Goal: Information Seeking & Learning: Learn about a topic

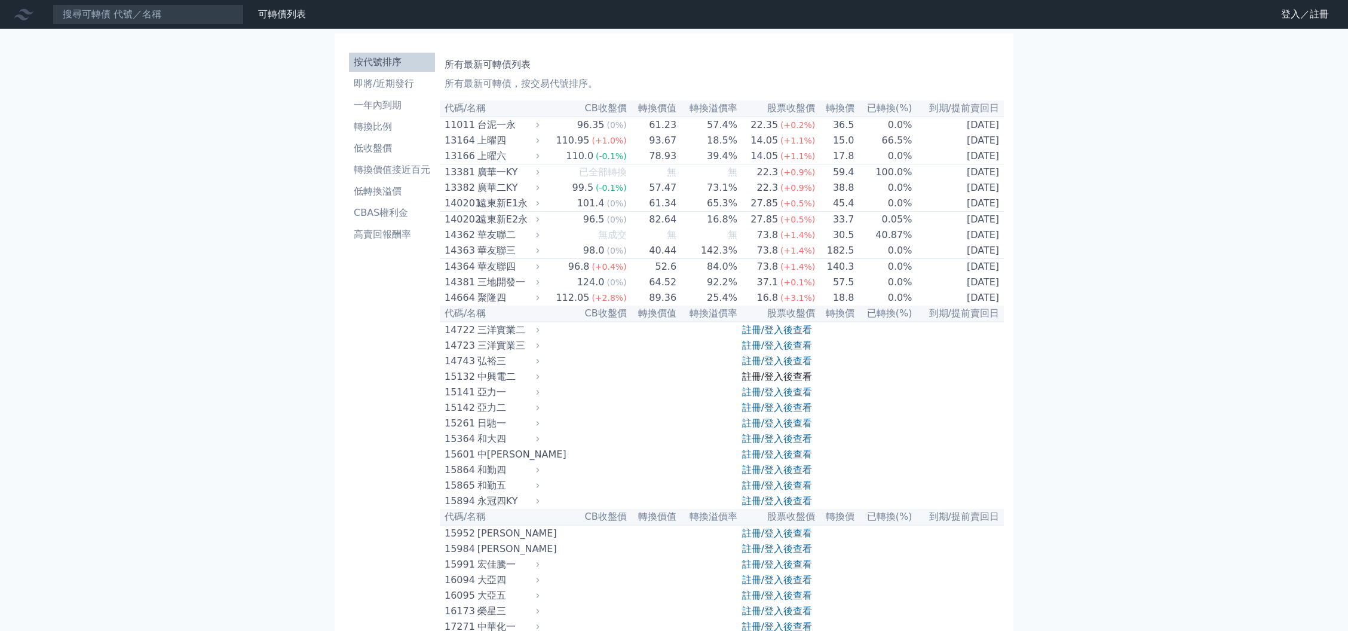
click at [782, 382] on link "註冊/登入後查看" at bounding box center [777, 376] width 70 height 11
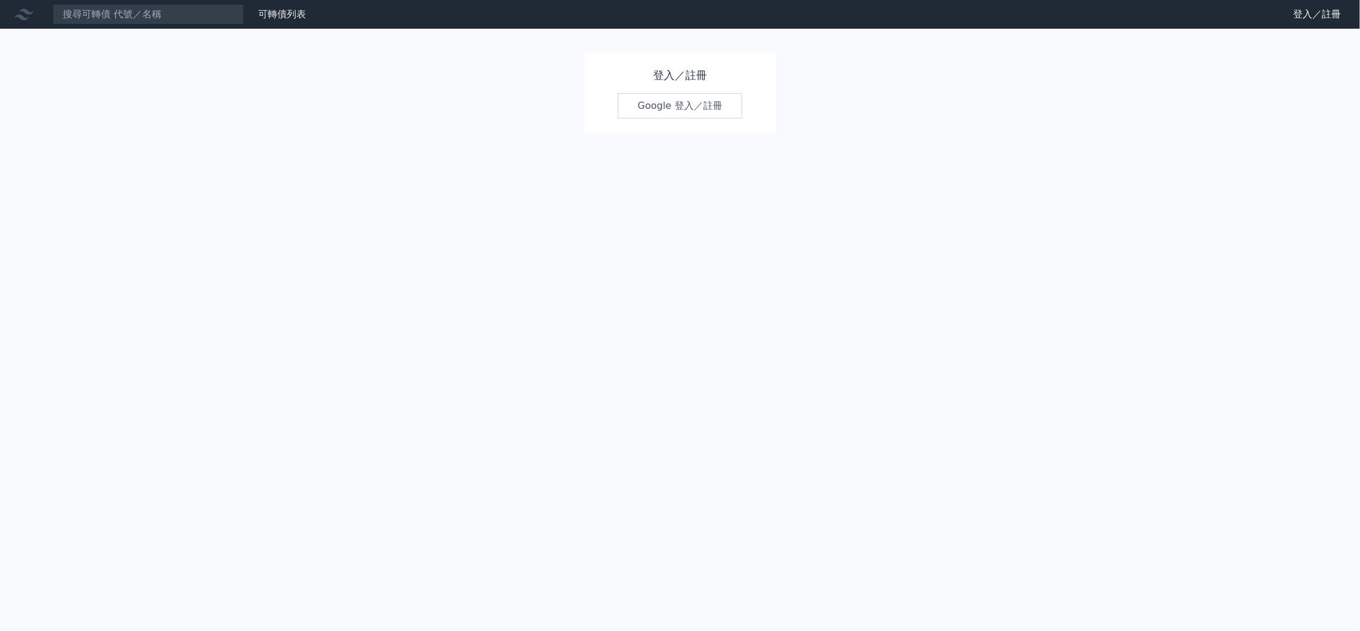
click at [678, 106] on link "Google 登入／註冊" at bounding box center [680, 105] width 124 height 25
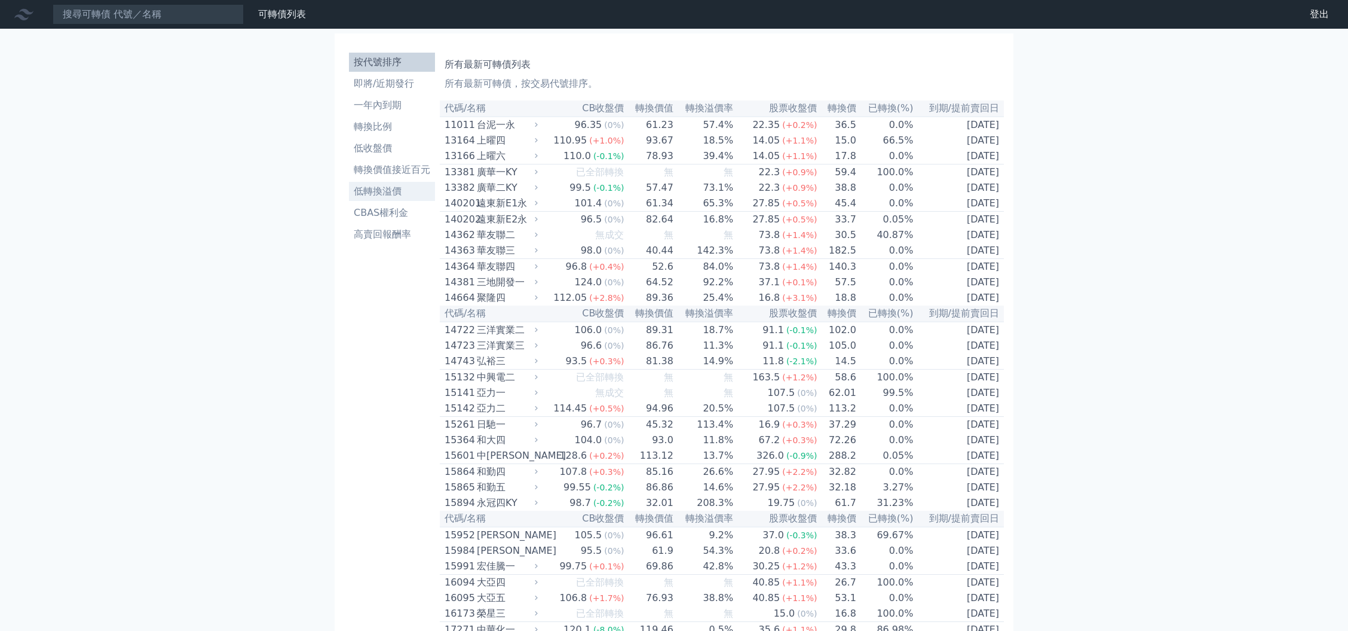
click at [401, 192] on li "低轉換溢價" at bounding box center [392, 191] width 86 height 14
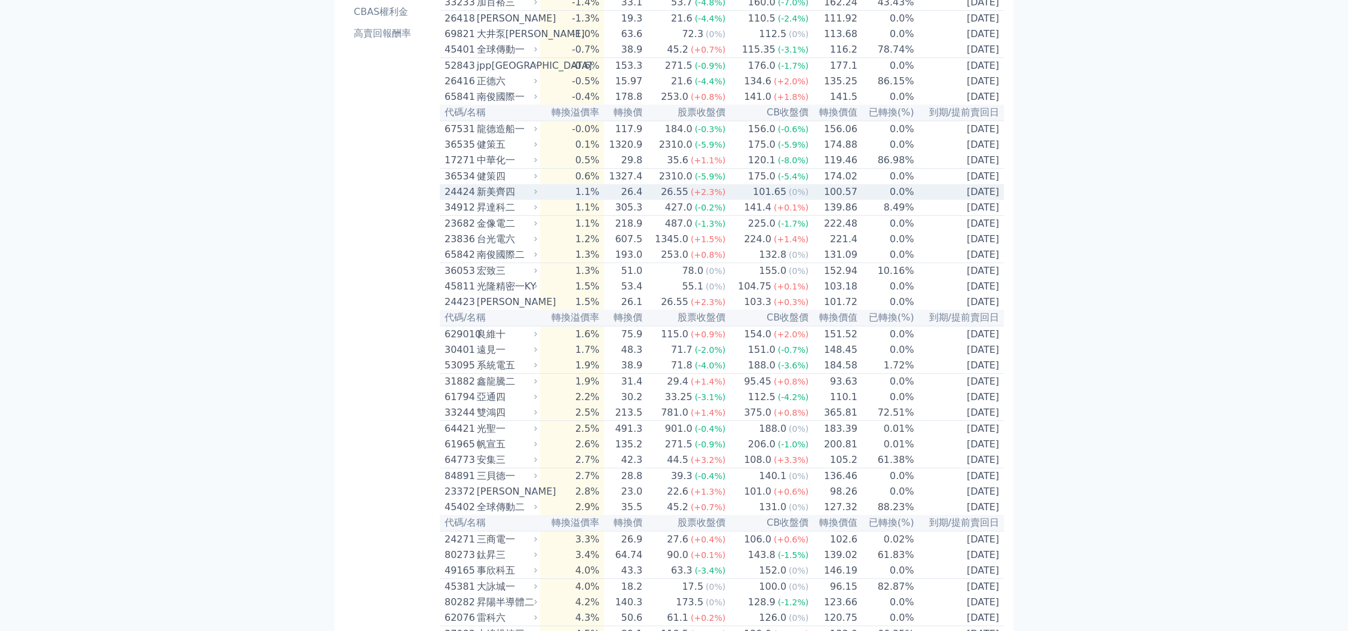
scroll to position [79, 0]
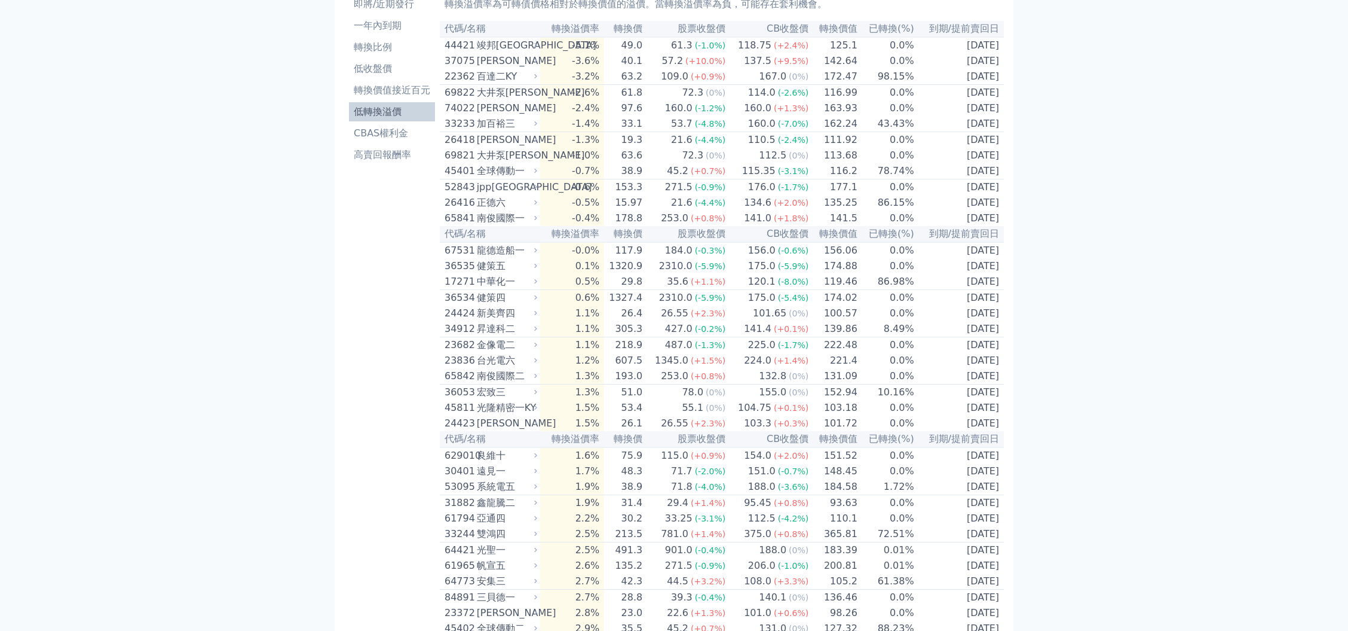
click at [598, 62] on td "-3.6%" at bounding box center [572, 61] width 64 height 16
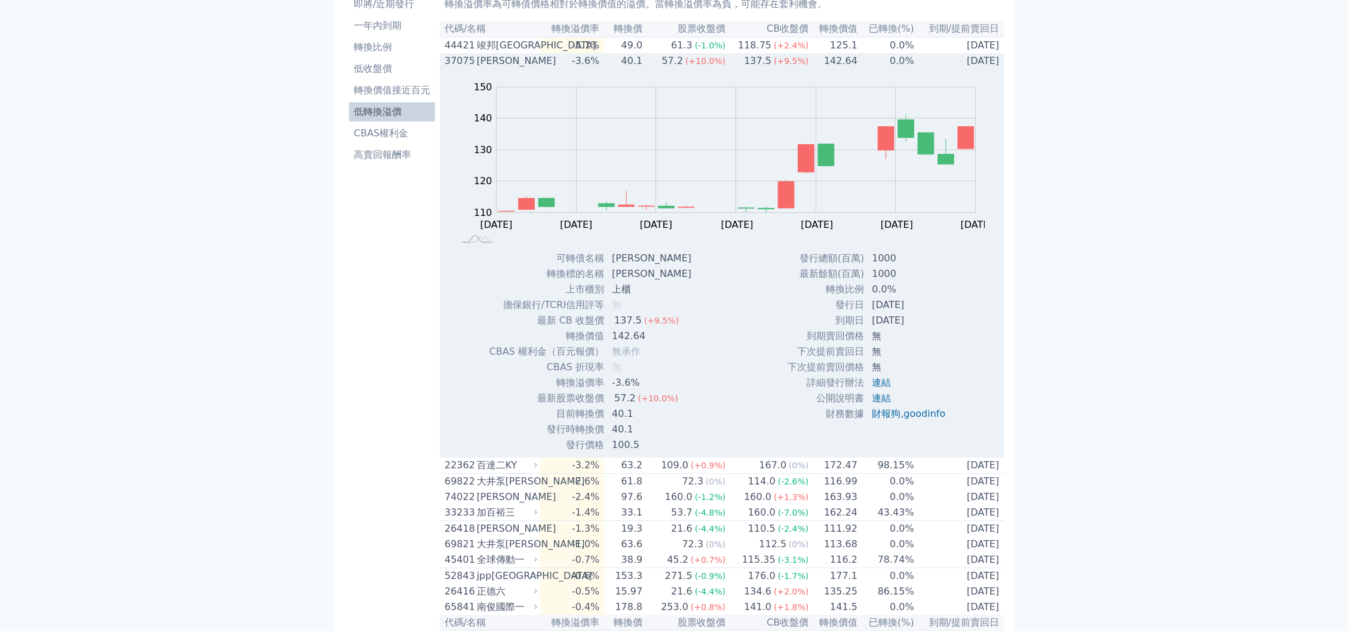
click at [596, 60] on td "-3.6%" at bounding box center [572, 61] width 64 height 16
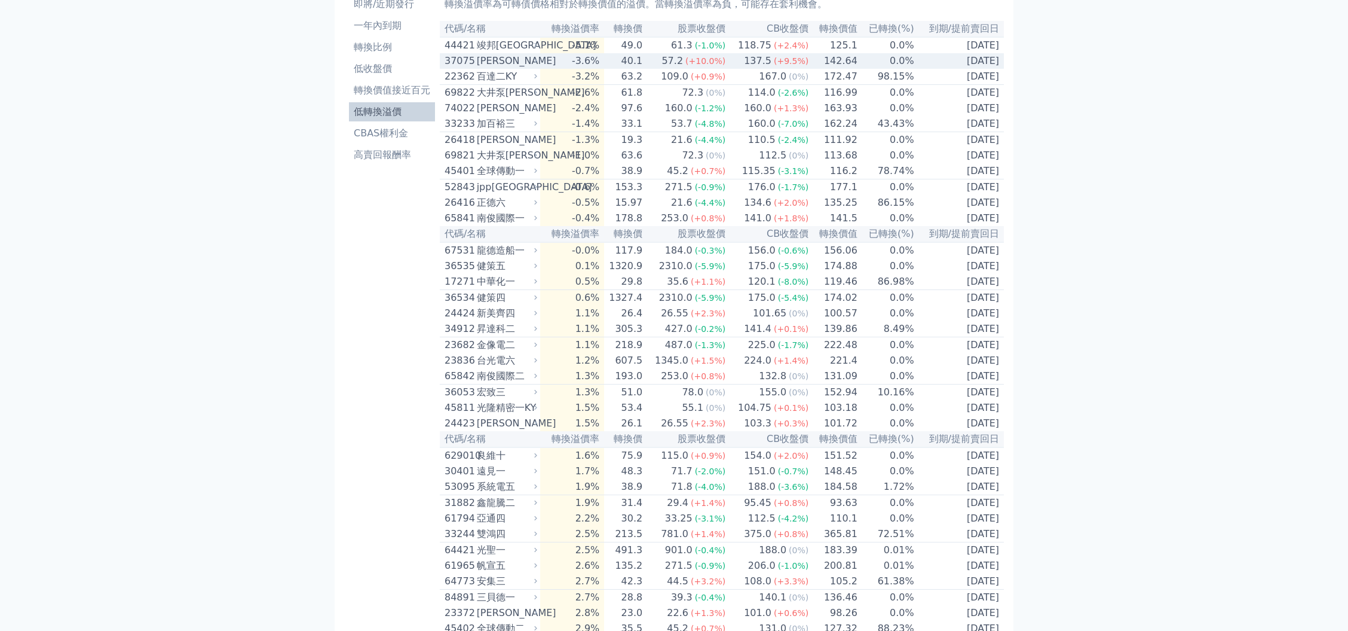
click at [671, 68] on div "57.2" at bounding box center [672, 61] width 26 height 14
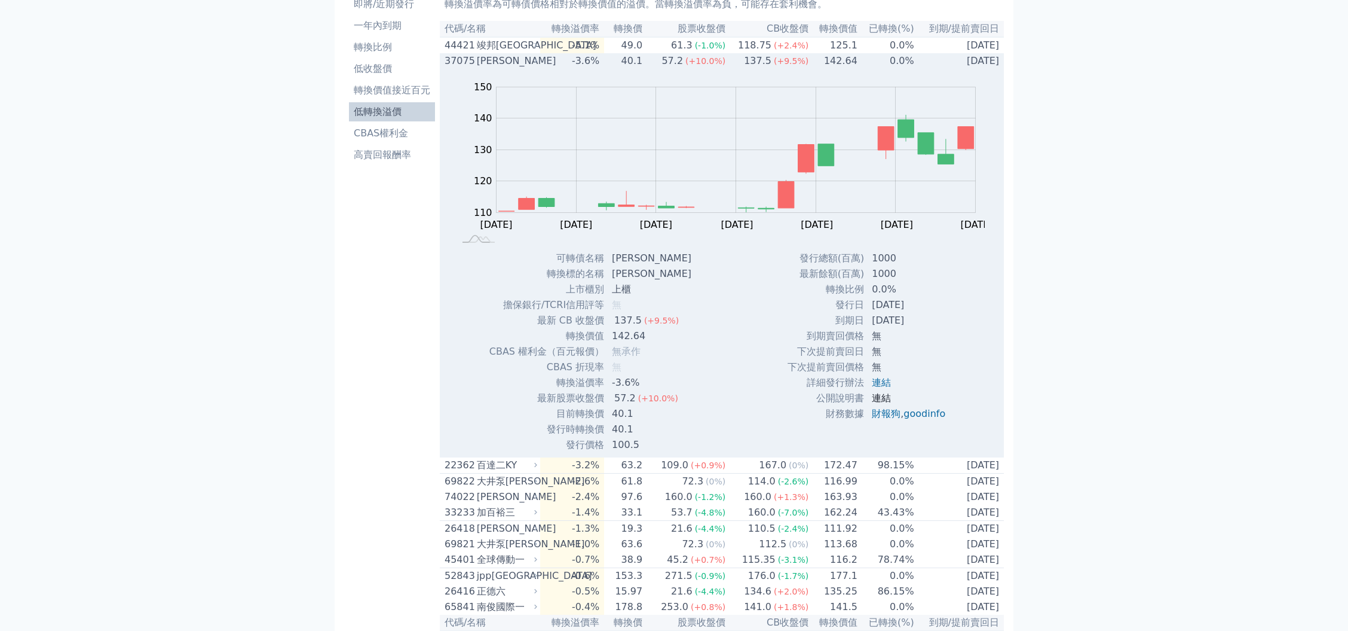
click at [883, 403] on link "連結" at bounding box center [881, 397] width 19 height 11
click at [740, 63] on td "137.5 (+9.5%)" at bounding box center [767, 61] width 83 height 16
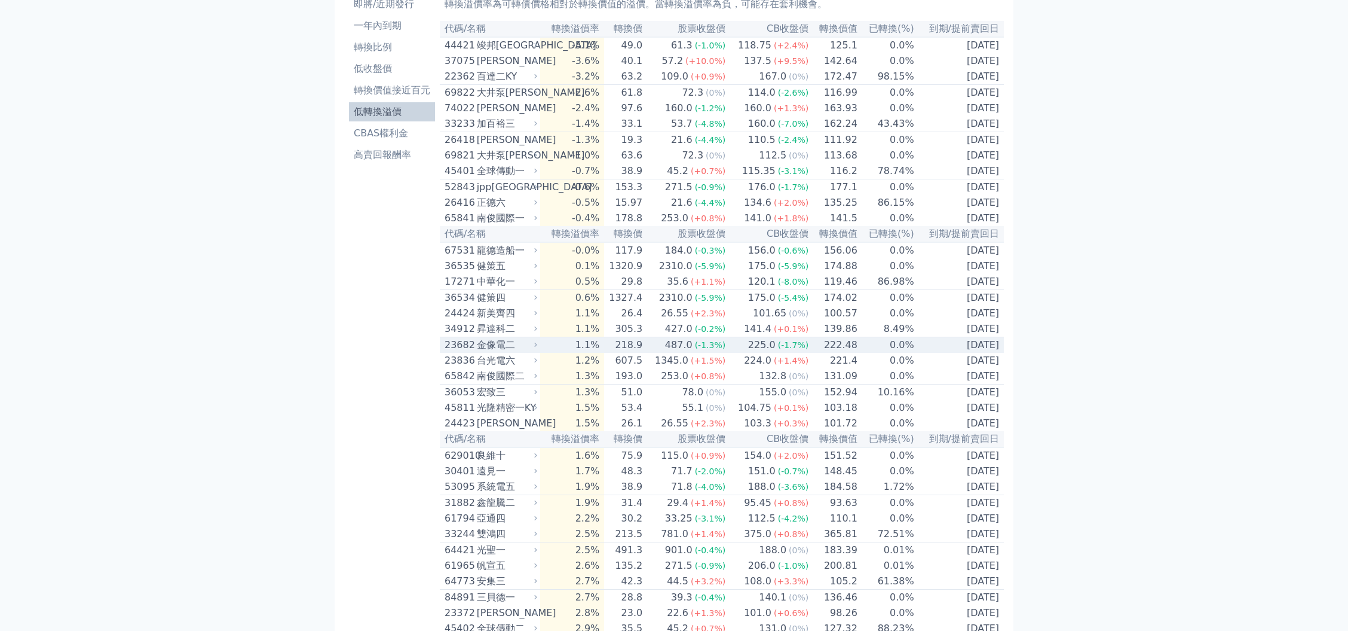
click at [809, 353] on td "222.48" at bounding box center [833, 345] width 49 height 16
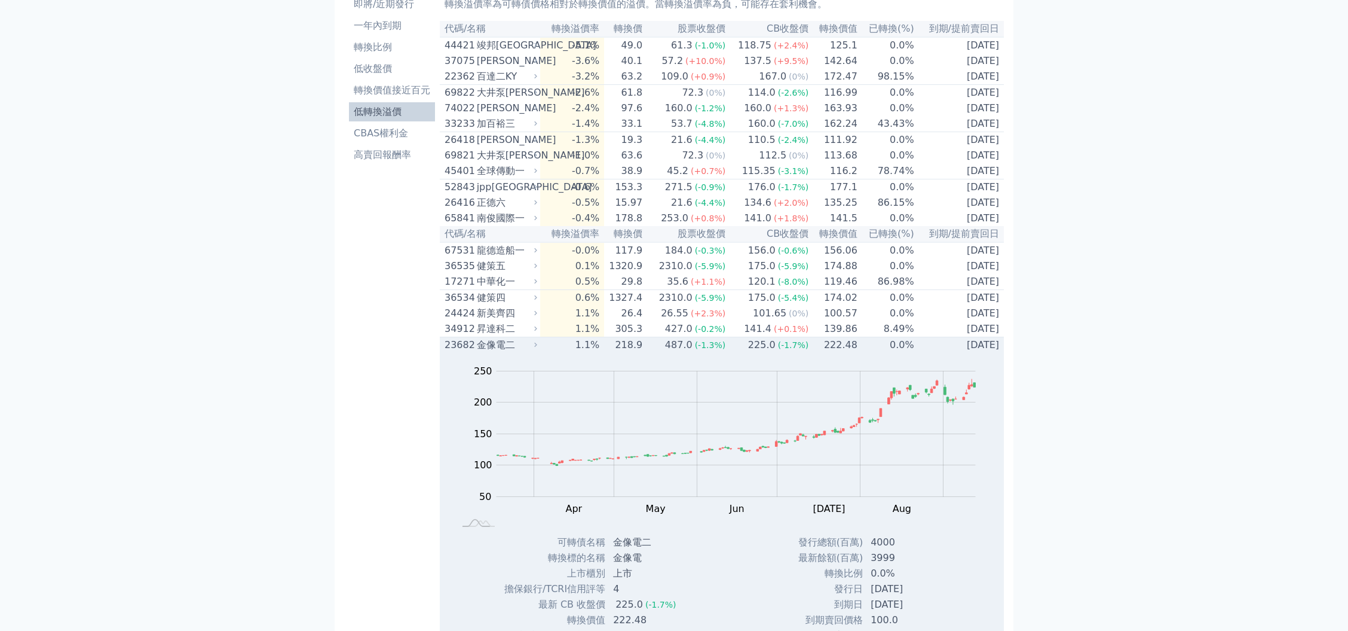
click at [809, 353] on td "222.48" at bounding box center [833, 345] width 49 height 16
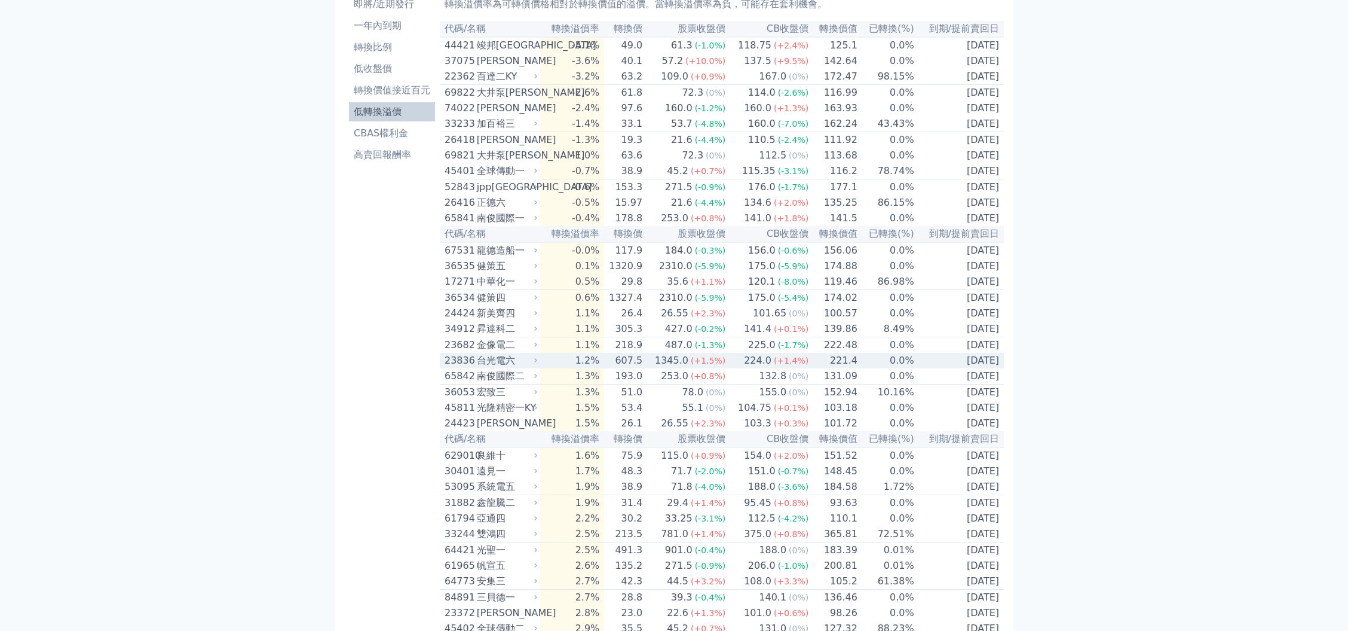
click at [798, 365] on span "(+1.4%)" at bounding box center [791, 361] width 35 height 10
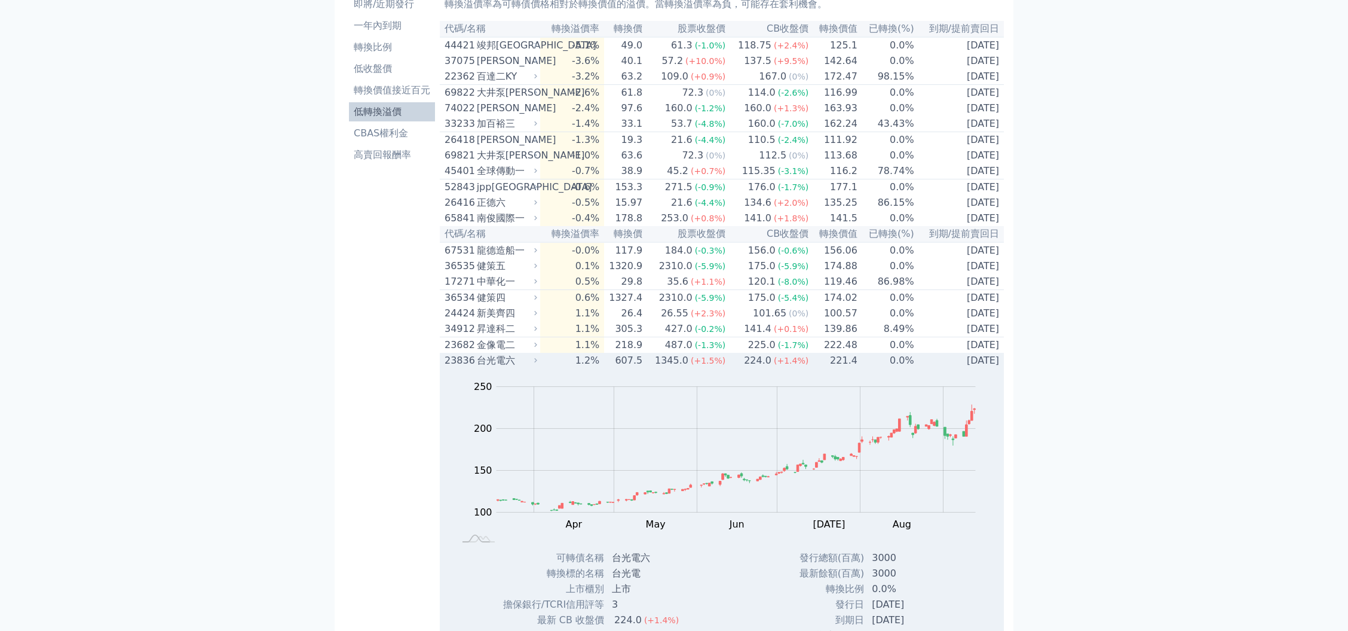
click at [795, 365] on span "(+1.4%)" at bounding box center [791, 361] width 35 height 10
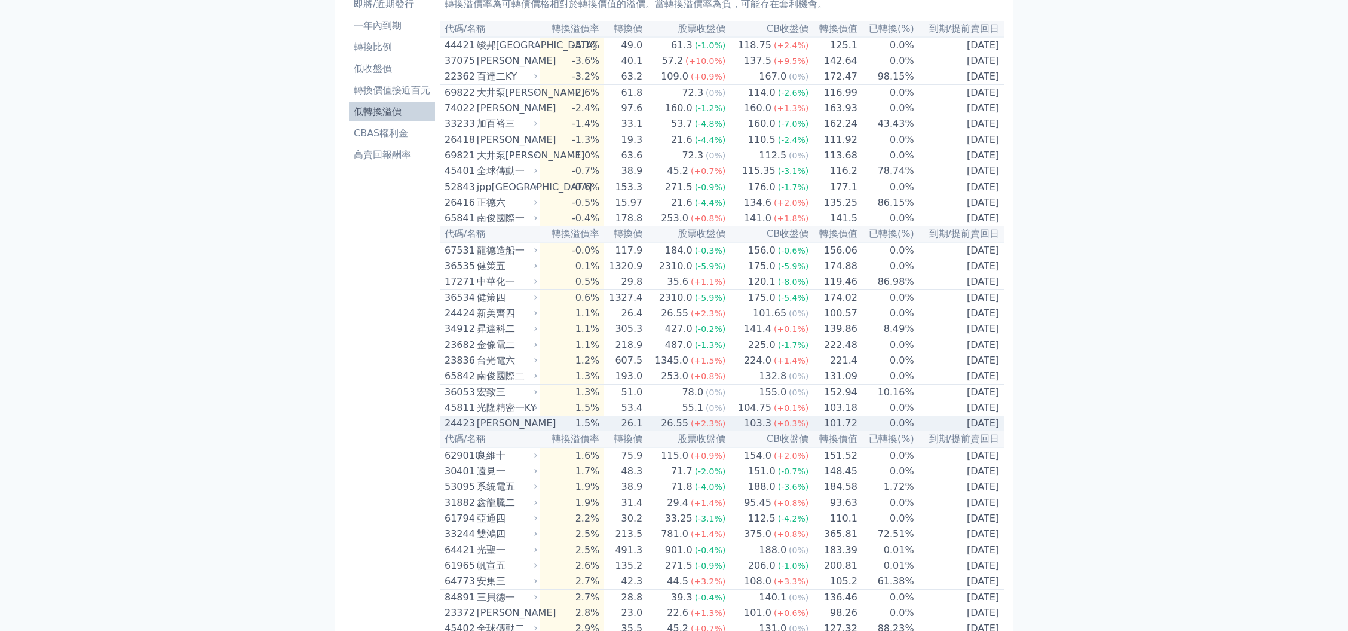
click at [761, 430] on div "103.3" at bounding box center [758, 423] width 32 height 14
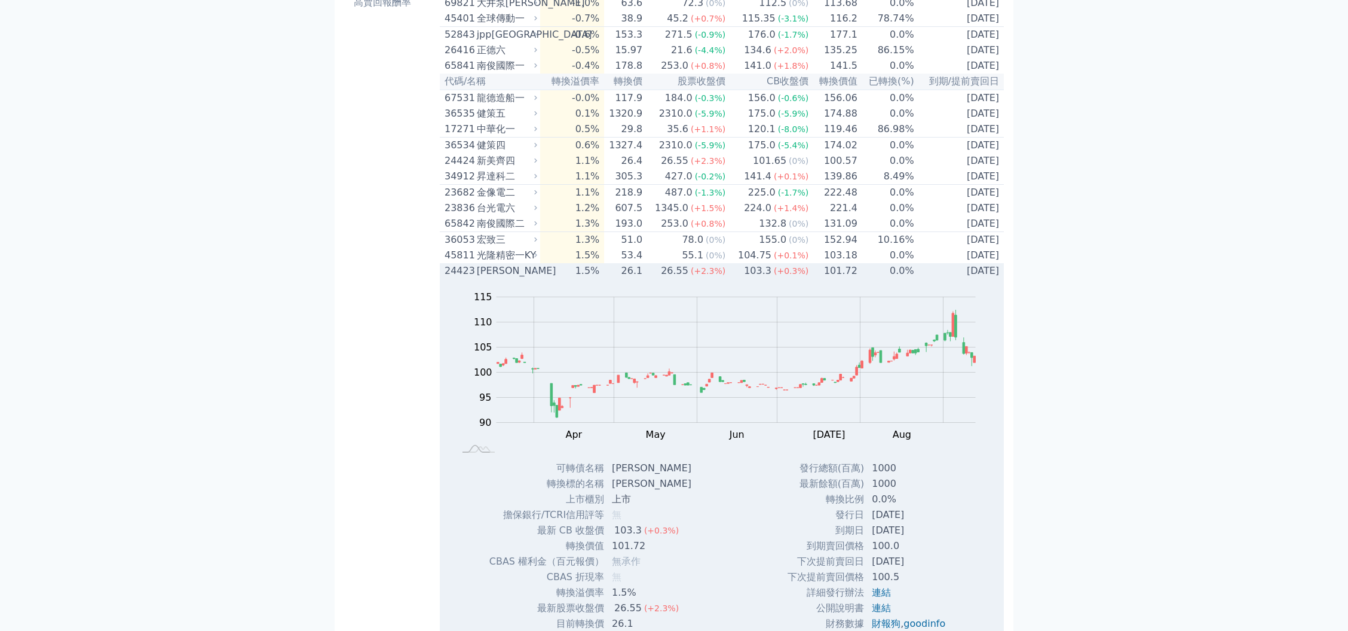
scroll to position [239, 0]
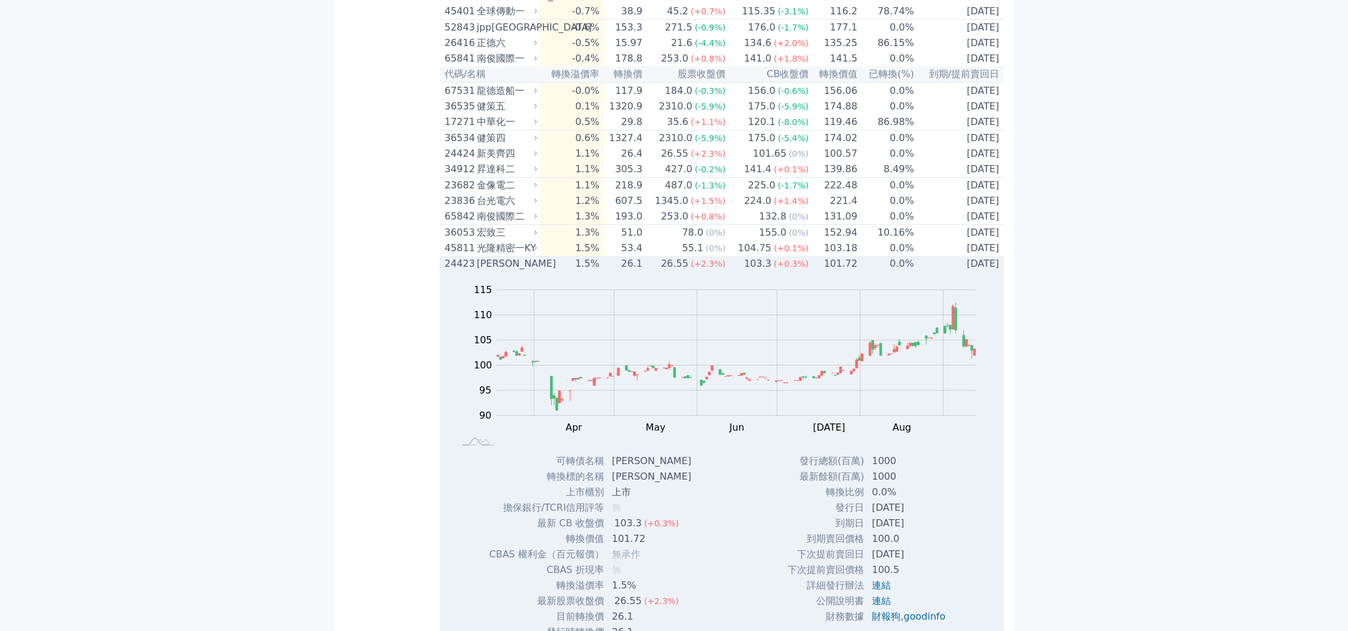
click at [749, 271] on div "103.3" at bounding box center [758, 263] width 32 height 14
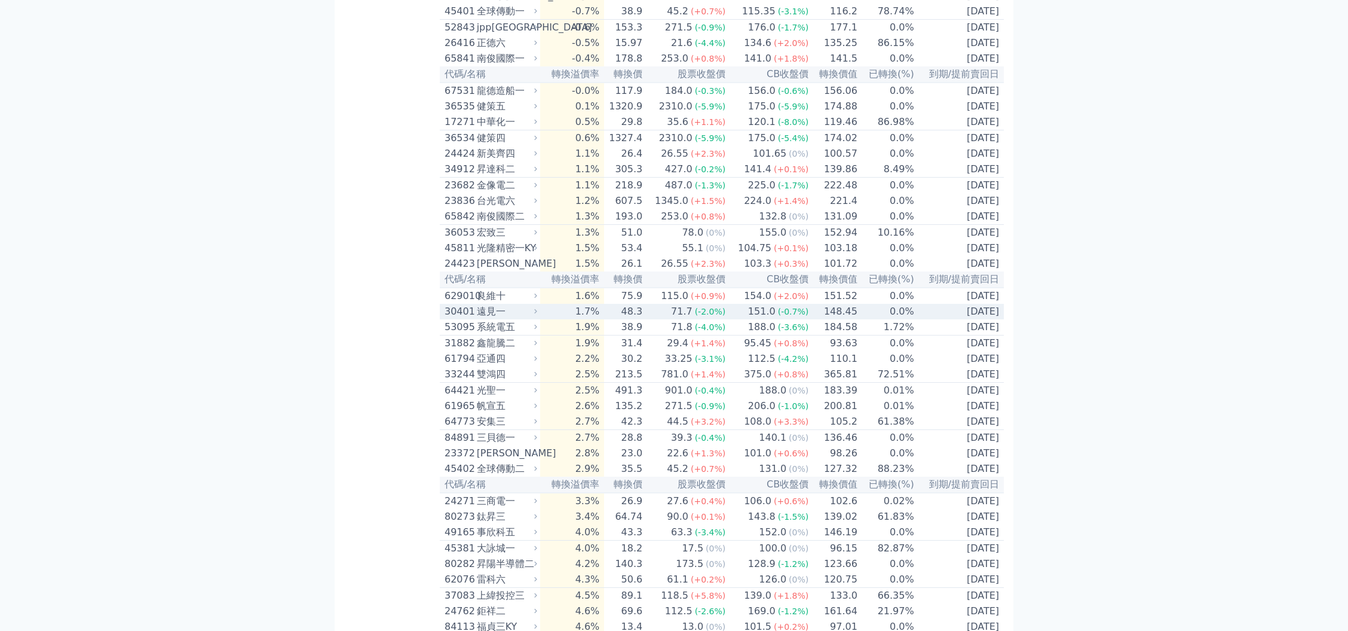
click at [747, 319] on div "151.0" at bounding box center [762, 311] width 32 height 14
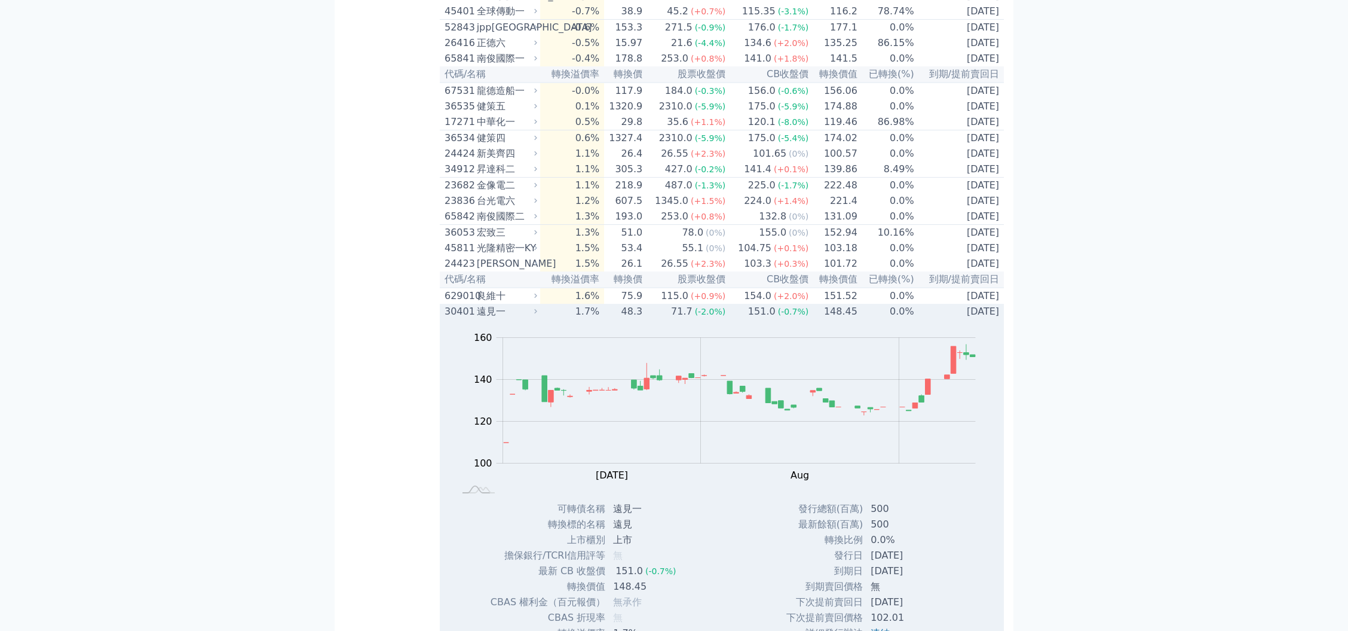
click at [745, 319] on td "151.0 (-0.7%)" at bounding box center [767, 312] width 83 height 16
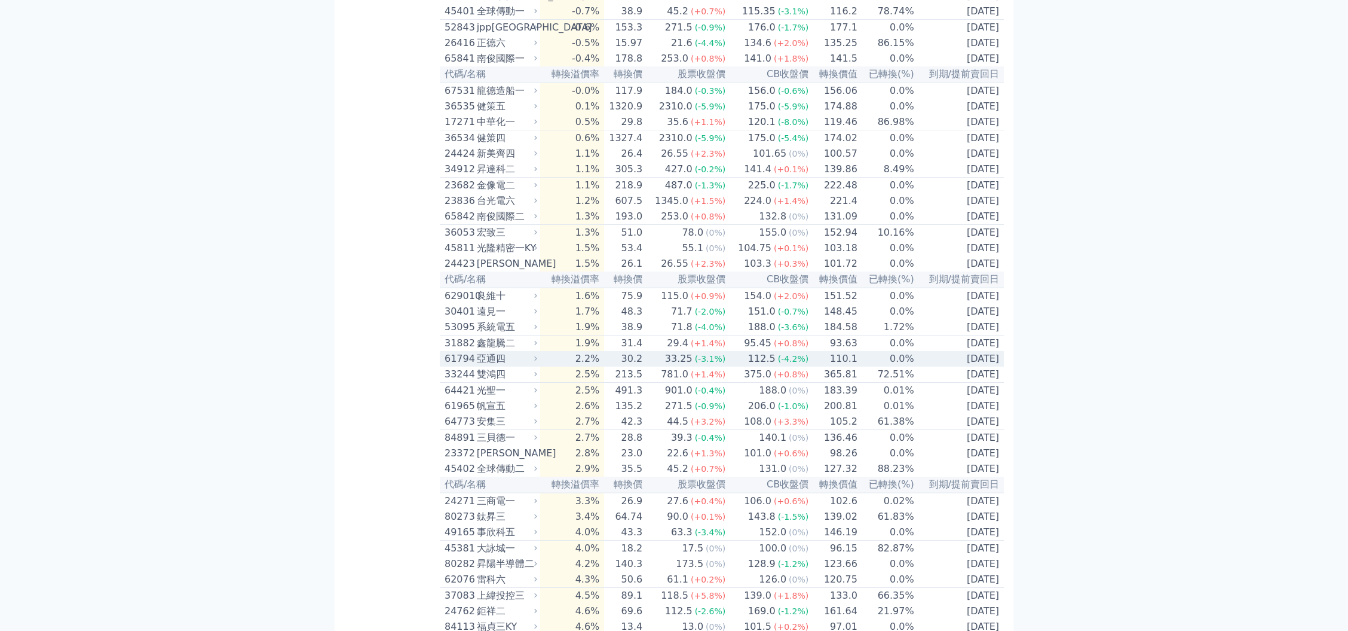
click at [905, 366] on td "0.0%" at bounding box center [886, 359] width 57 height 16
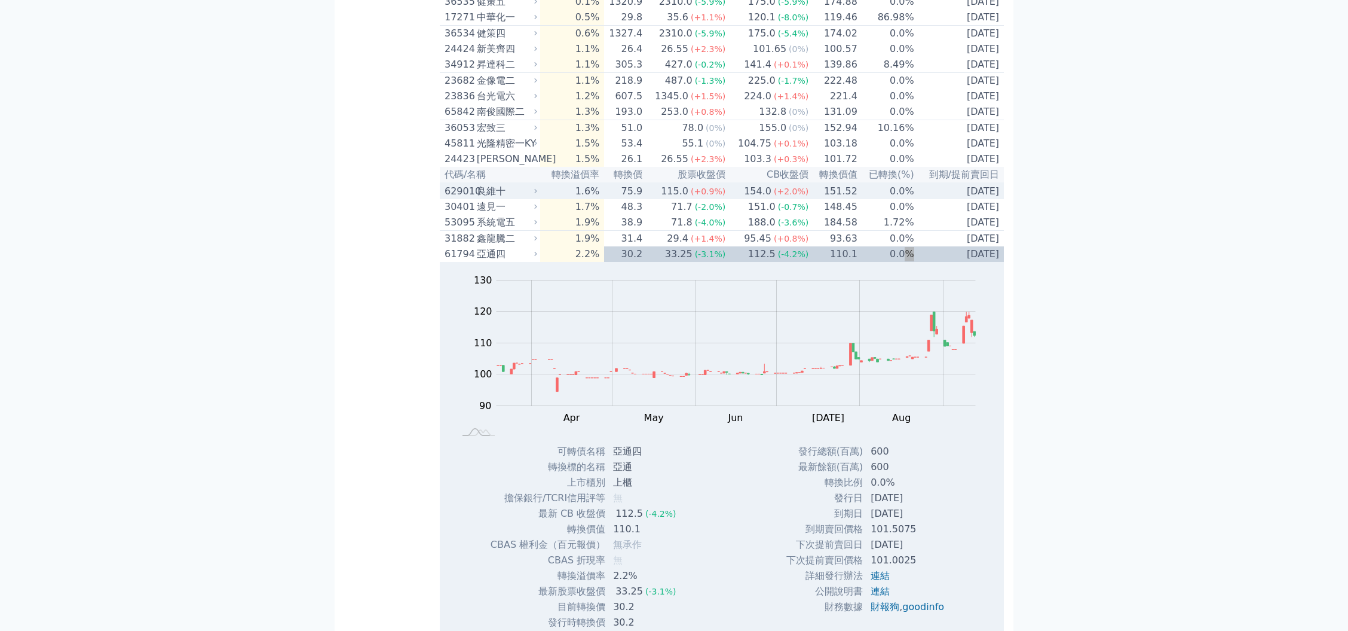
scroll to position [319, 0]
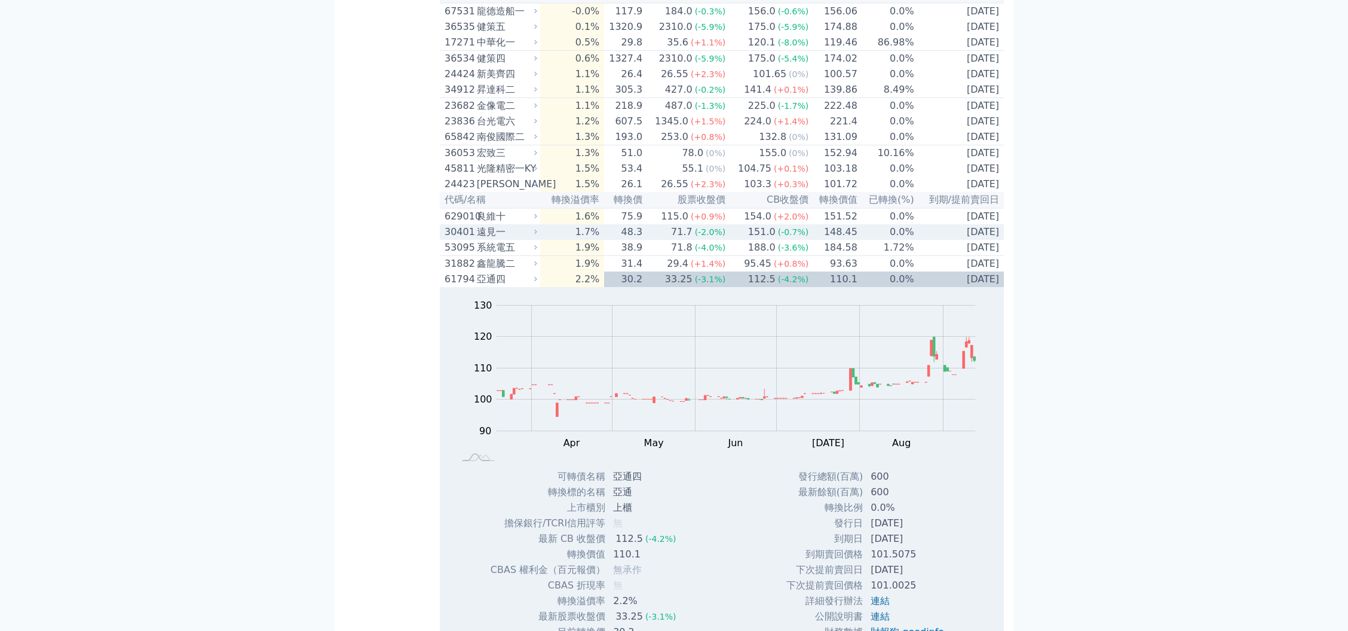
click at [837, 240] on td "148.45" at bounding box center [833, 232] width 49 height 16
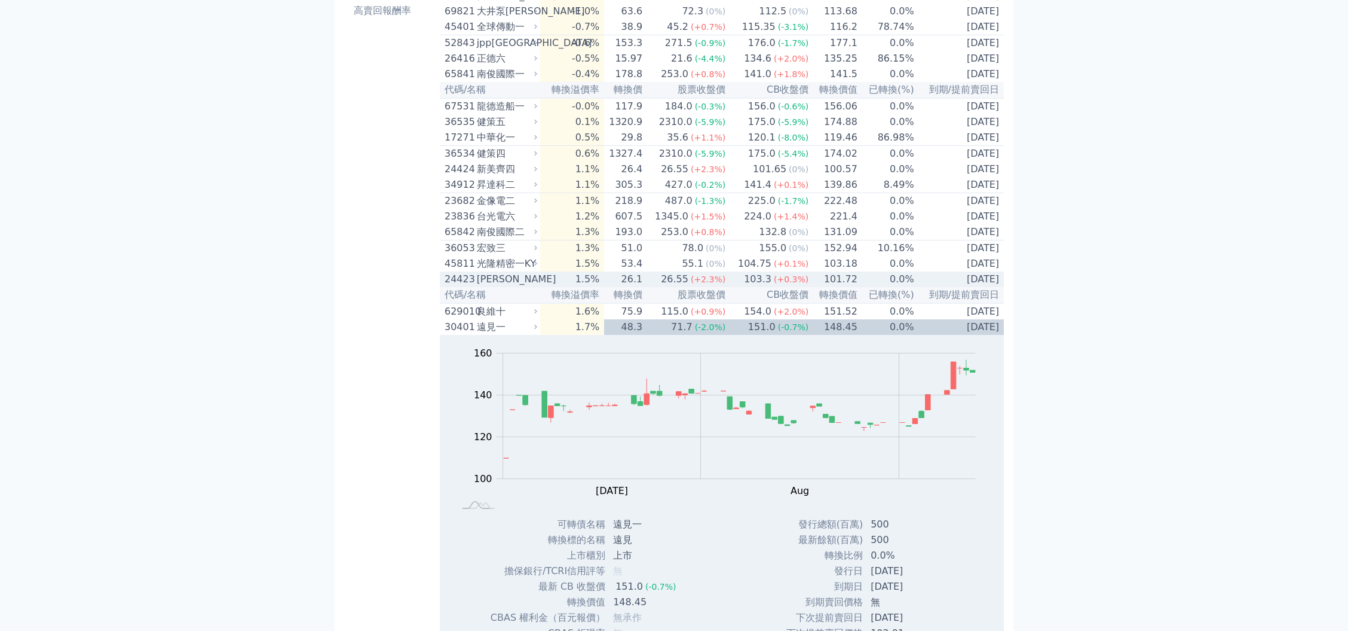
scroll to position [239, 0]
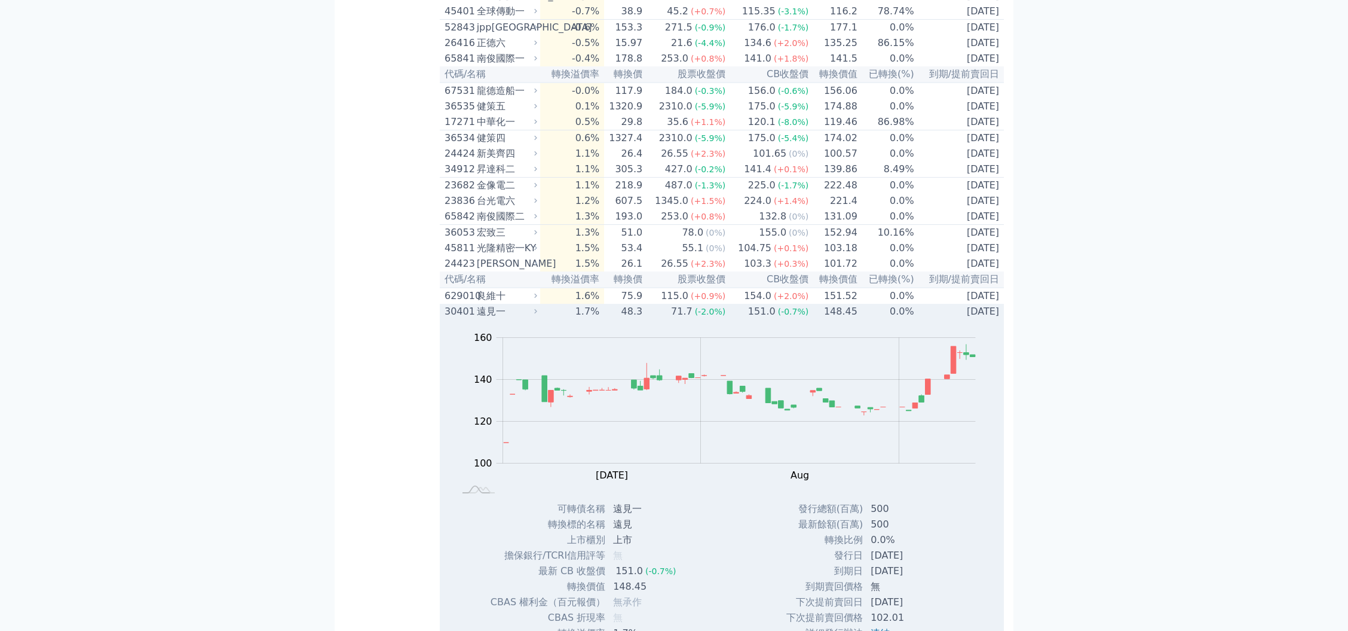
click at [847, 319] on td "148.45" at bounding box center [833, 312] width 49 height 16
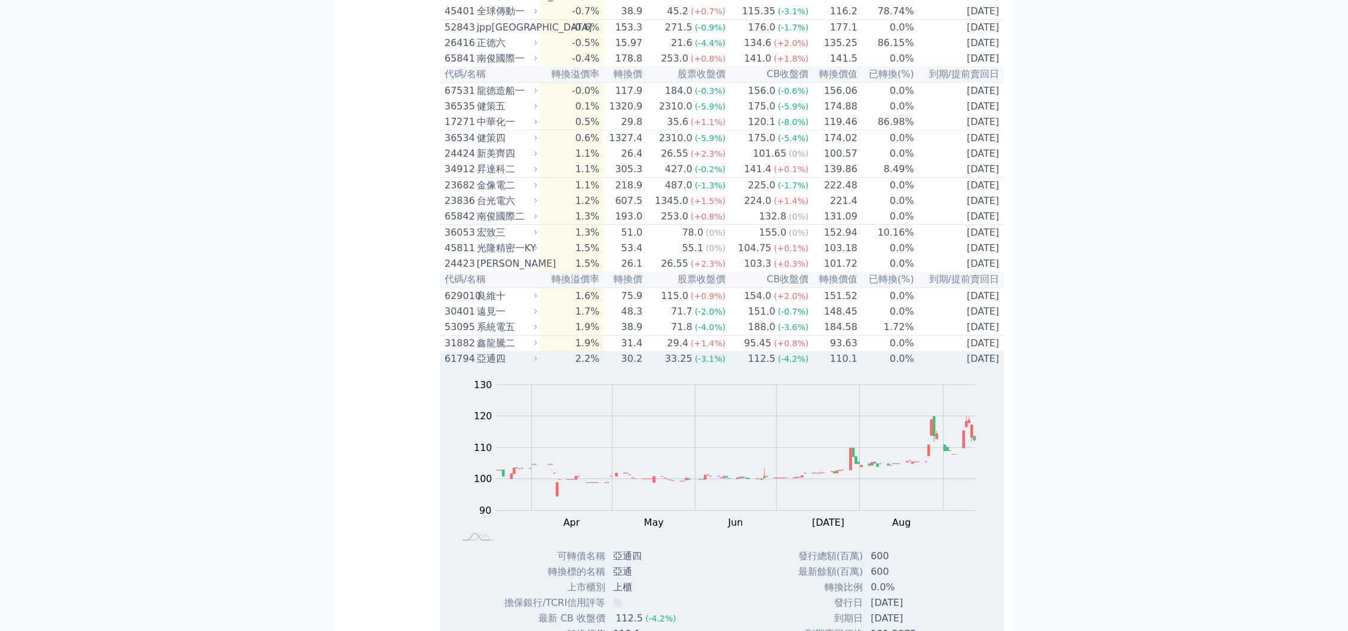
click at [843, 366] on td "110.1" at bounding box center [833, 359] width 49 height 16
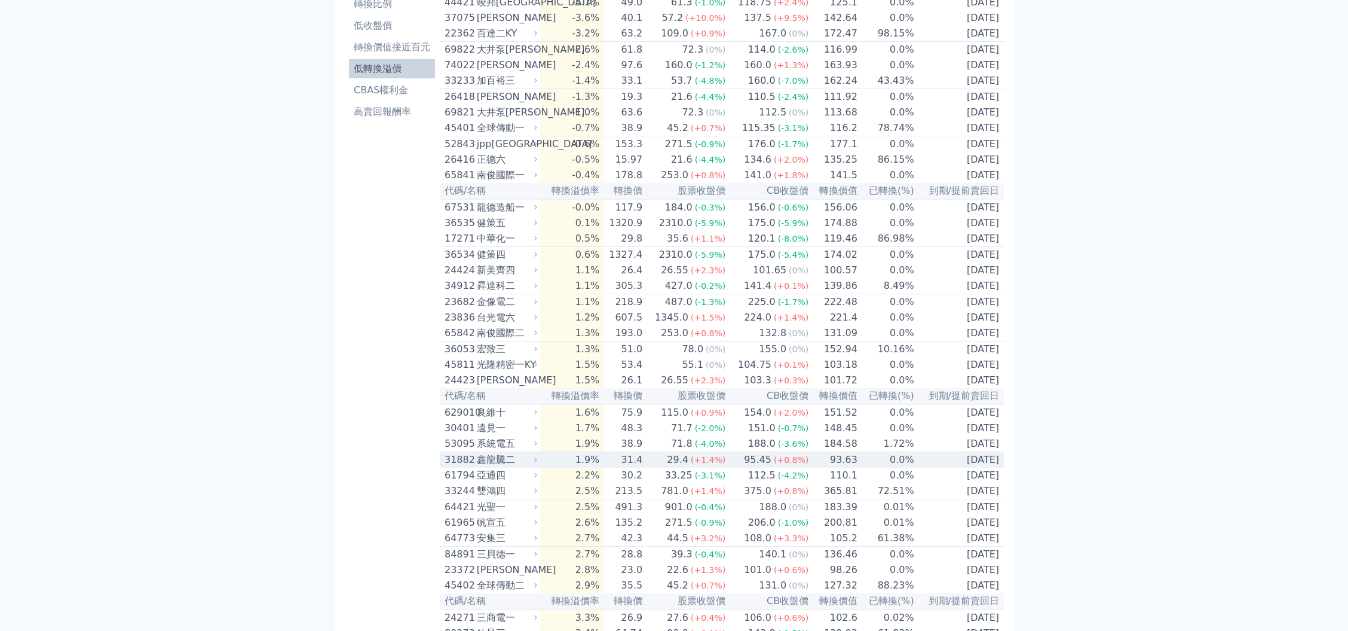
scroll to position [159, 0]
